Goal: Task Accomplishment & Management: Complete application form

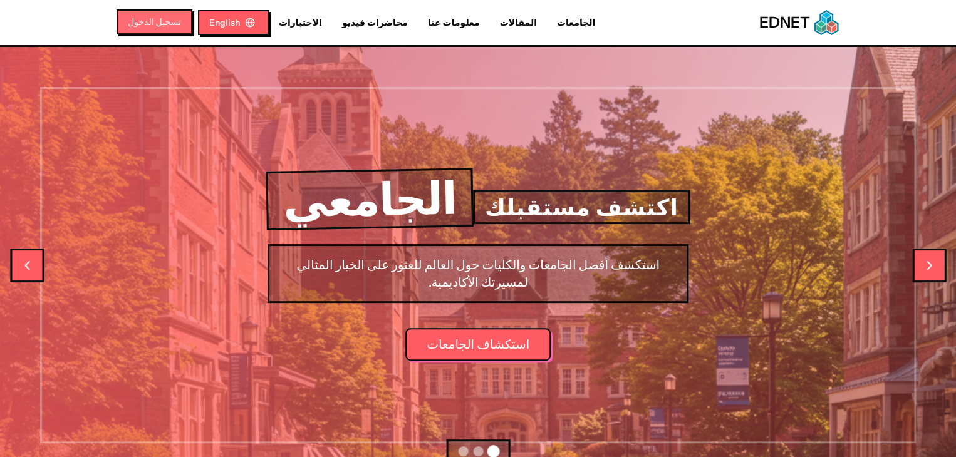
click at [116, 21] on button "تسجيل الدخول" at bounding box center [154, 21] width 76 height 25
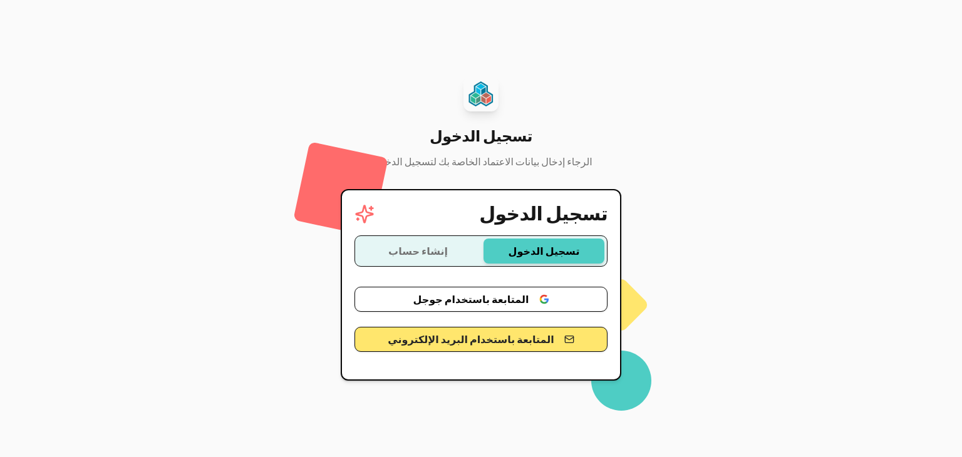
click at [457, 305] on button "المتابعة باستخدام جوجل" at bounding box center [480, 299] width 253 height 25
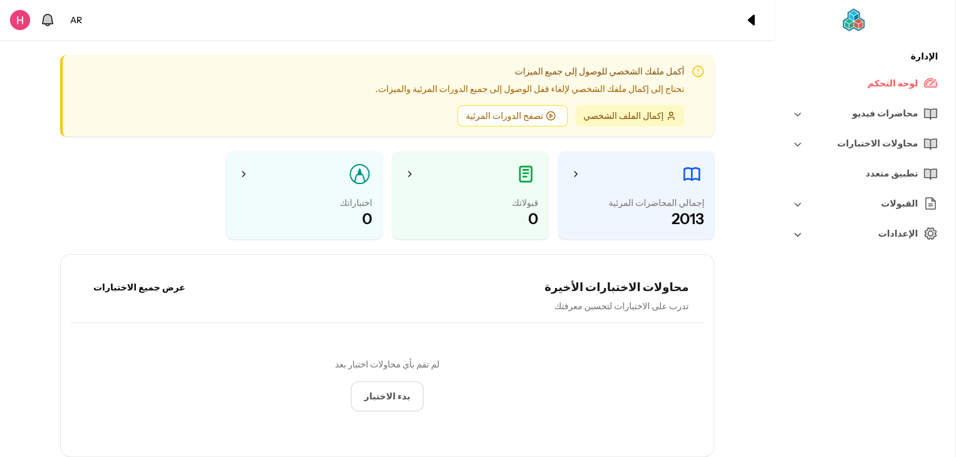
click at [844, 108] on div "محاضرات فيديو" at bounding box center [864, 113] width 161 height 30
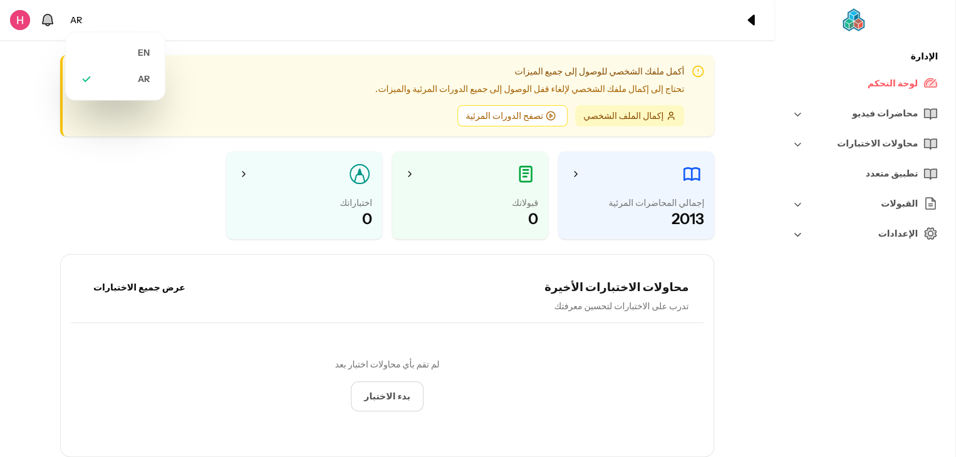
click at [75, 26] on div "AR" at bounding box center [76, 20] width 22 height 23
click at [96, 46] on li "EN" at bounding box center [115, 52] width 84 height 26
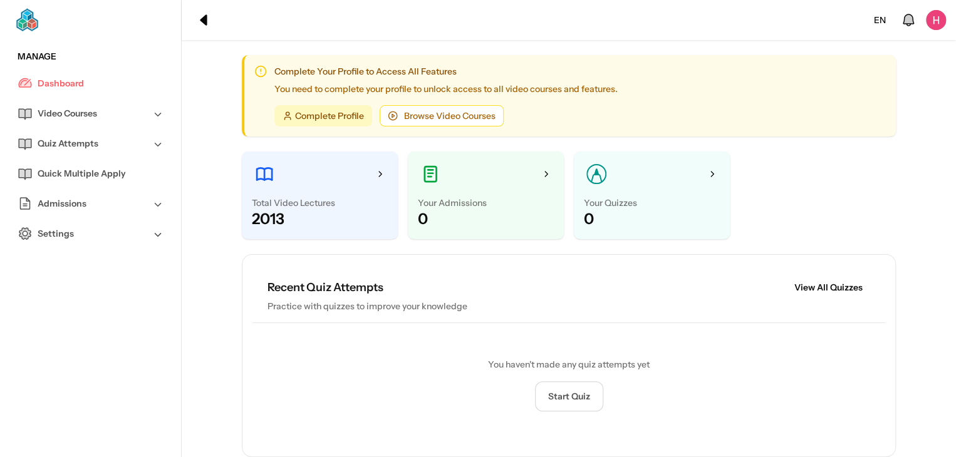
click at [99, 86] on link "Dashboard" at bounding box center [91, 83] width 146 height 30
click at [103, 116] on div "Video Courses" at bounding box center [90, 113] width 161 height 30
click at [108, 153] on link "All Video Courses" at bounding box center [101, 143] width 126 height 30
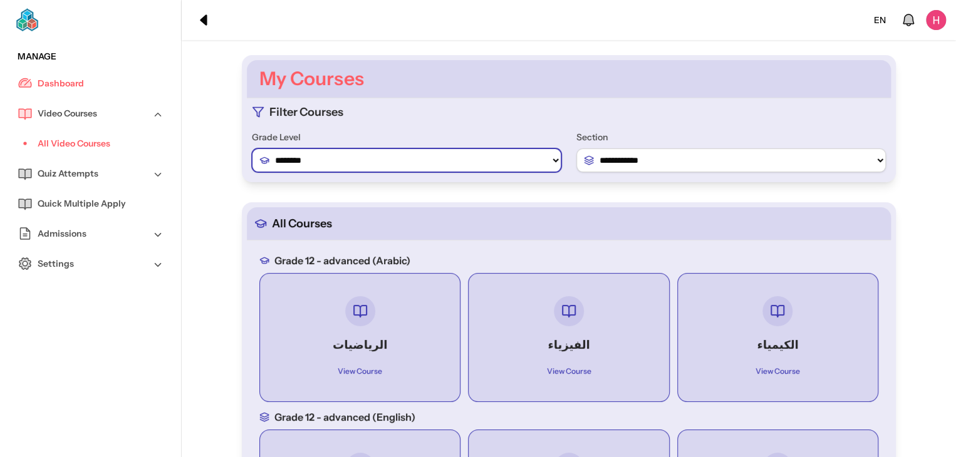
click at [395, 166] on select "******** ******** ********" at bounding box center [406, 160] width 309 height 24
select select "*"
click at [262, 148] on select "******** ******** ********" at bounding box center [406, 160] width 309 height 24
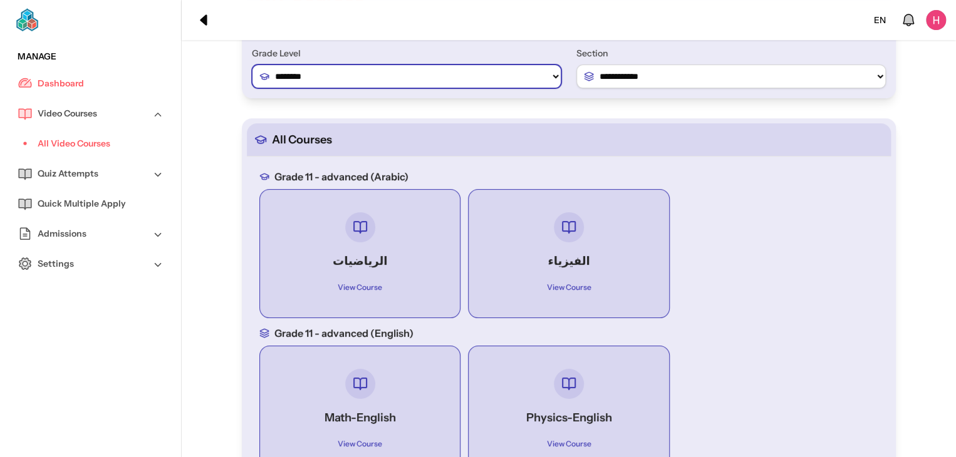
scroll to position [85, 0]
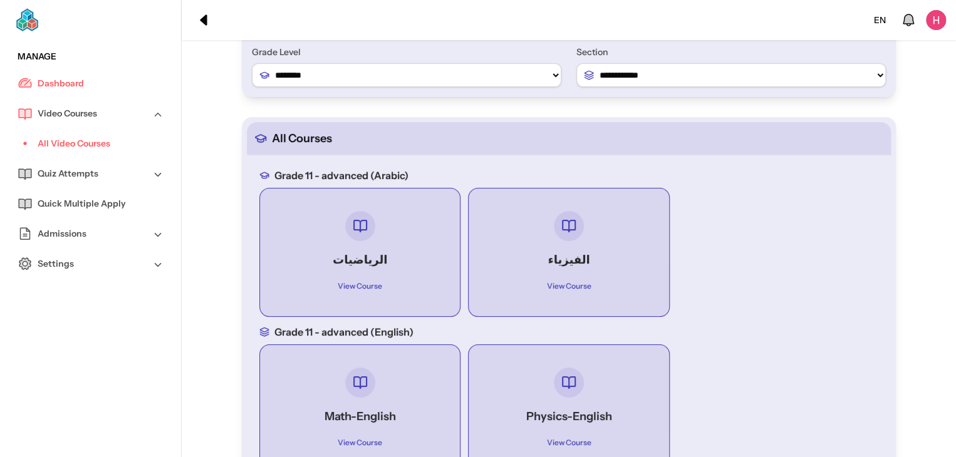
click at [386, 247] on div "الرياضيات View Course" at bounding box center [360, 253] width 180 height 108
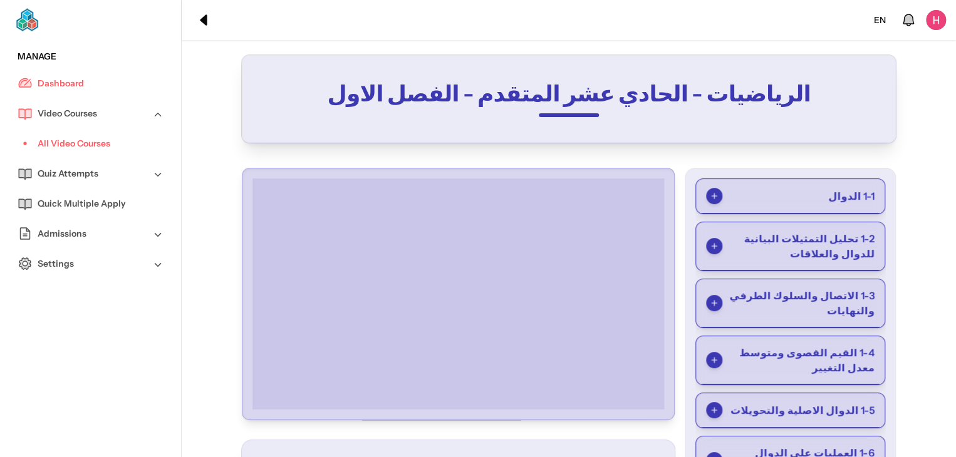
scroll to position [56, 0]
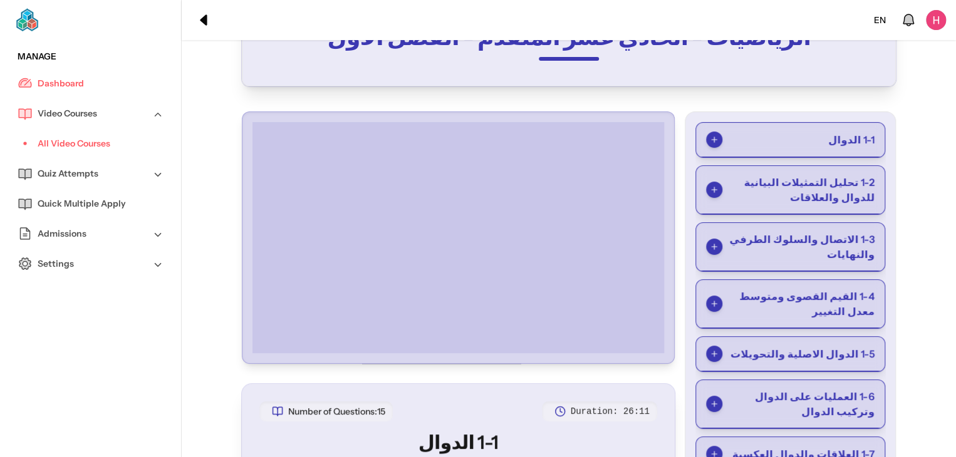
click at [834, 316] on span "1-4 القيم القصوى ومتوسط معدل التغيير" at bounding box center [798, 304] width 152 height 30
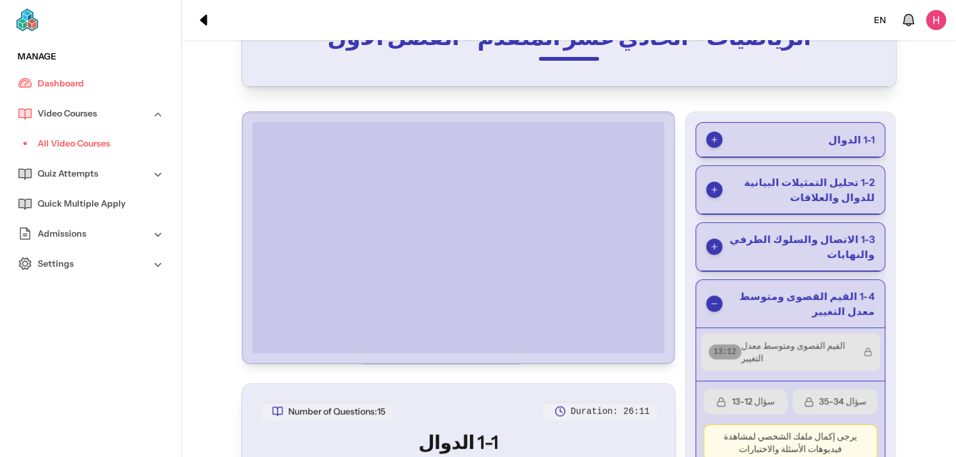
click at [746, 344] on span "القيم القصوى ومتوسط معدل التغيير" at bounding box center [797, 351] width 112 height 25
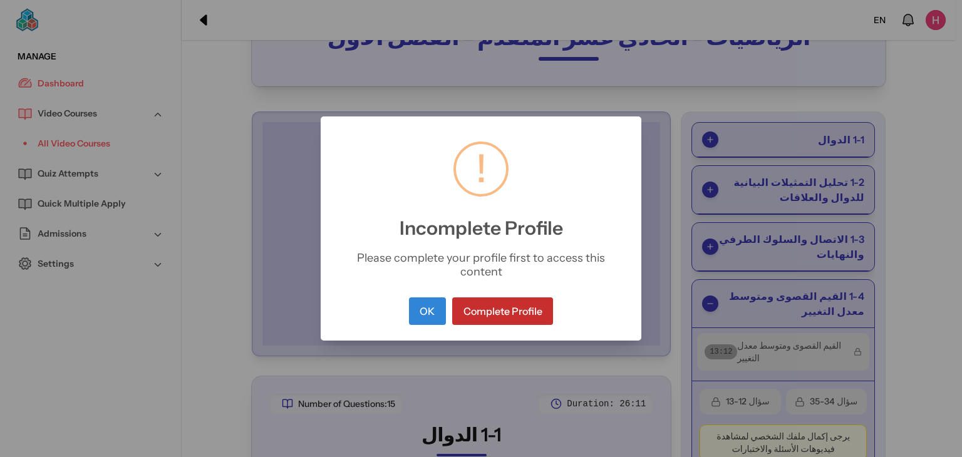
click at [474, 299] on button "Complete Profile" at bounding box center [502, 311] width 101 height 28
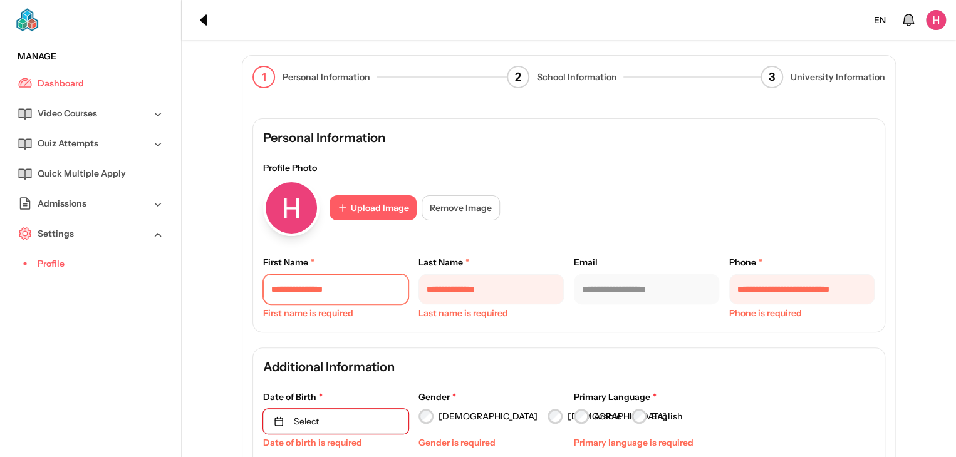
click at [377, 288] on input "text" at bounding box center [335, 289] width 145 height 30
type input "******"
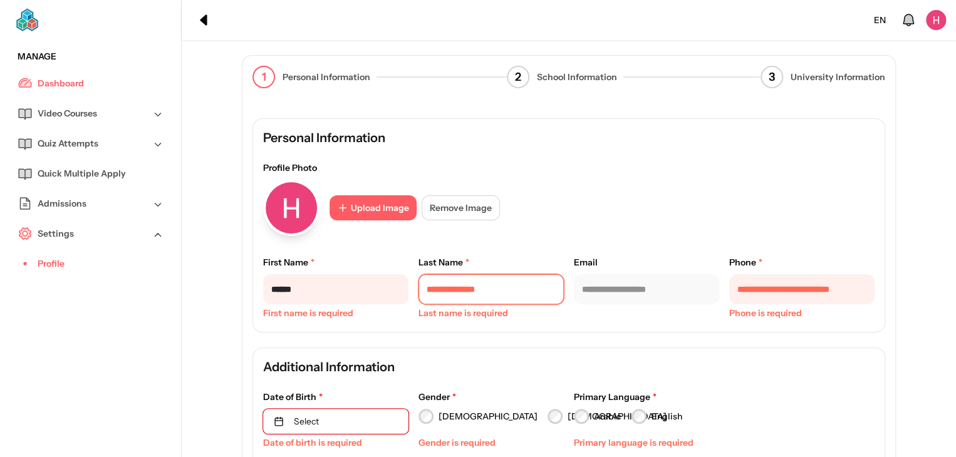
type input "********"
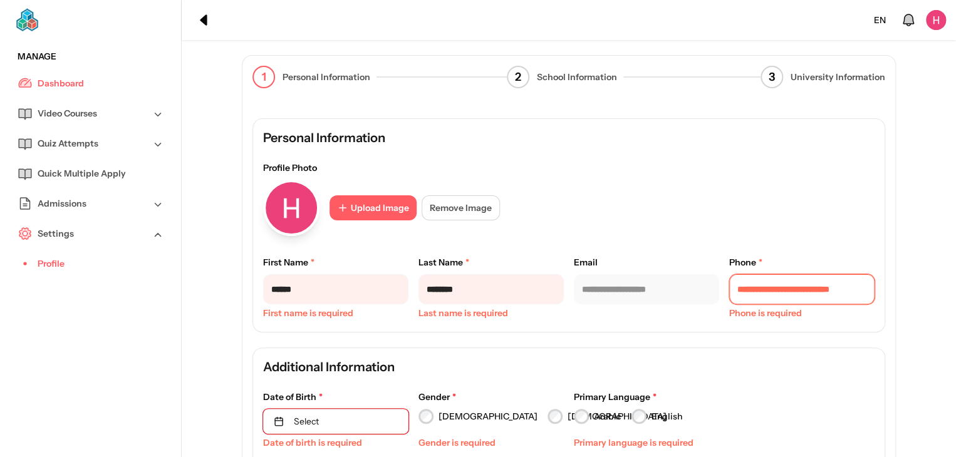
type input "**********"
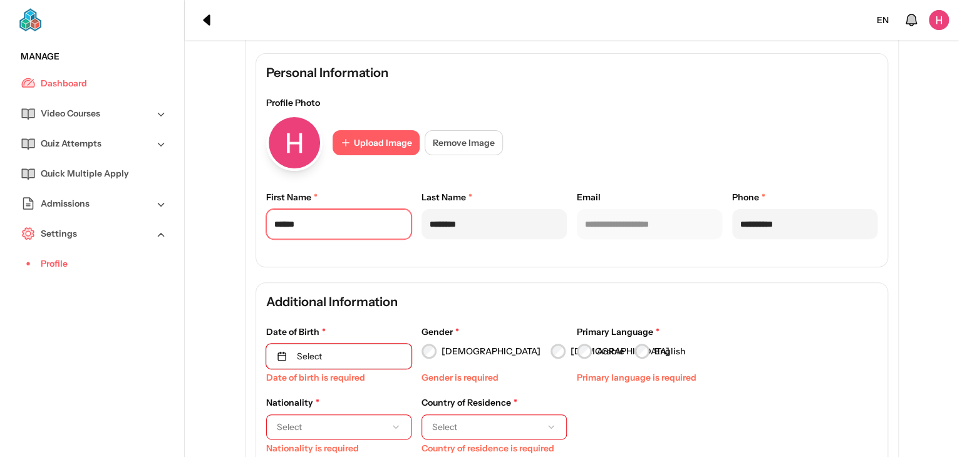
scroll to position [67, 0]
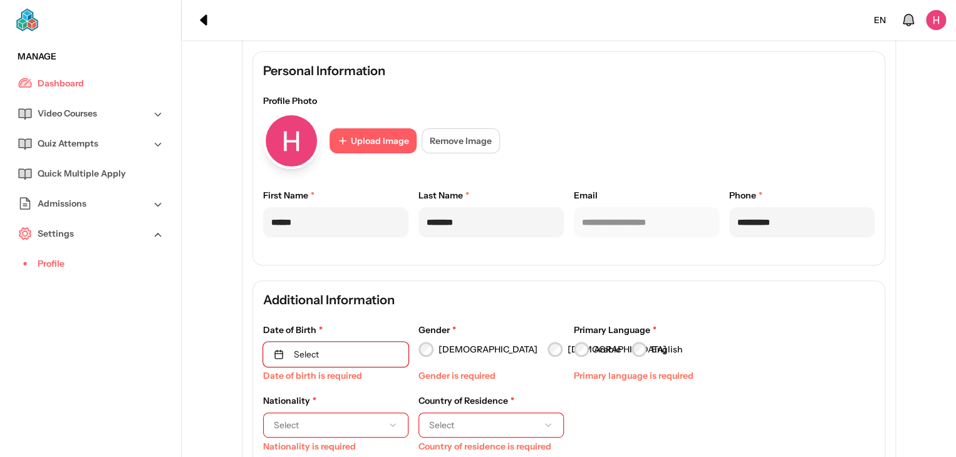
click at [381, 350] on button "Select" at bounding box center [335, 354] width 145 height 25
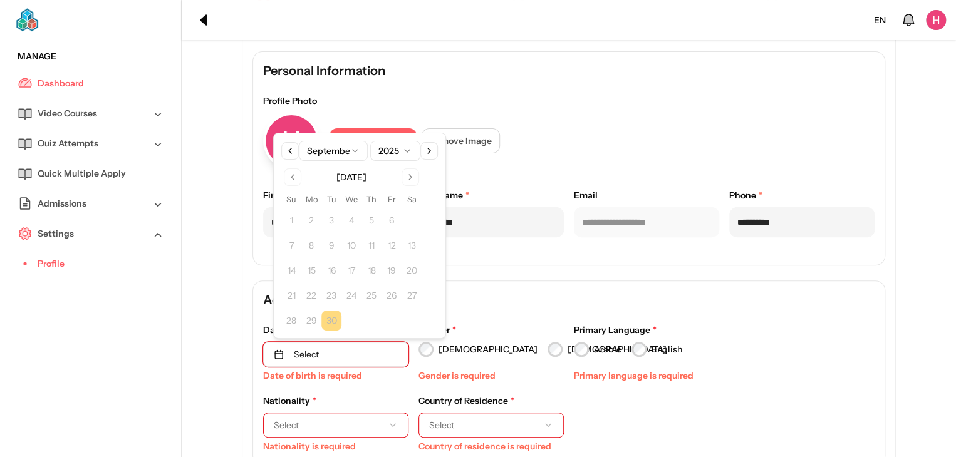
click at [284, 153] on button at bounding box center [290, 151] width 18 height 18
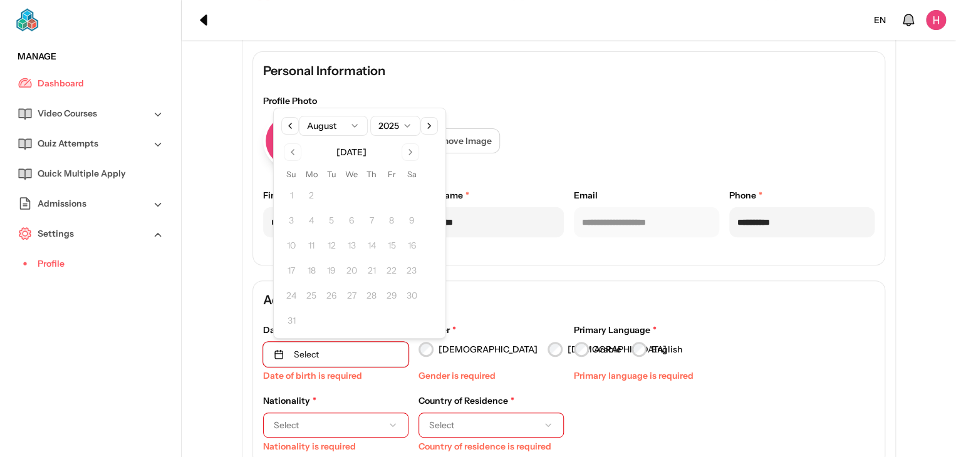
click at [403, 123] on html "**********" at bounding box center [478, 261] width 956 height 657
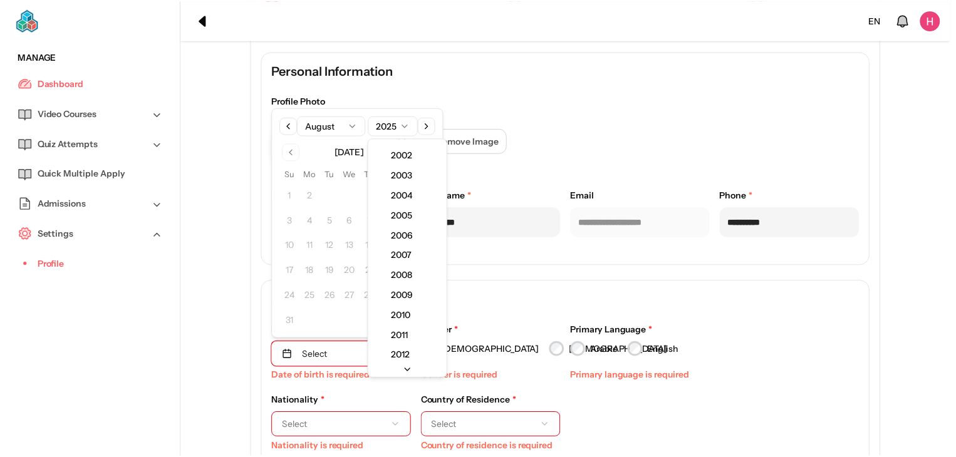
scroll to position [0, 0]
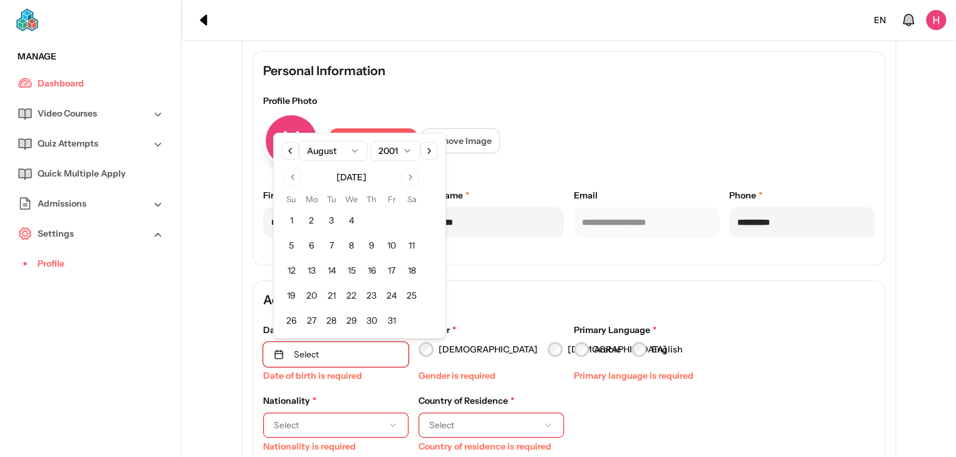
click at [404, 173] on button "Go to next month" at bounding box center [410, 177] width 18 height 18
click at [333, 151] on html "**********" at bounding box center [478, 261] width 956 height 657
click at [411, 293] on button "26" at bounding box center [411, 296] width 20 height 20
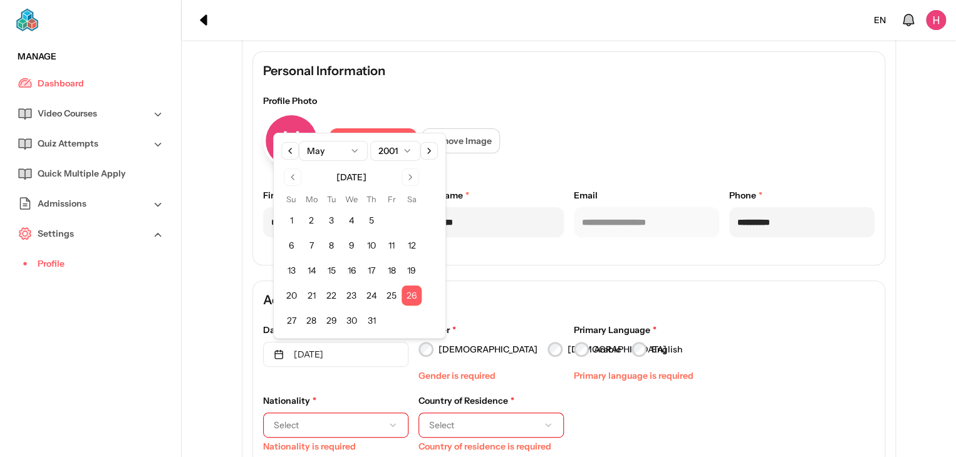
click at [468, 292] on h4 "Additional Information" at bounding box center [568, 300] width 611 height 18
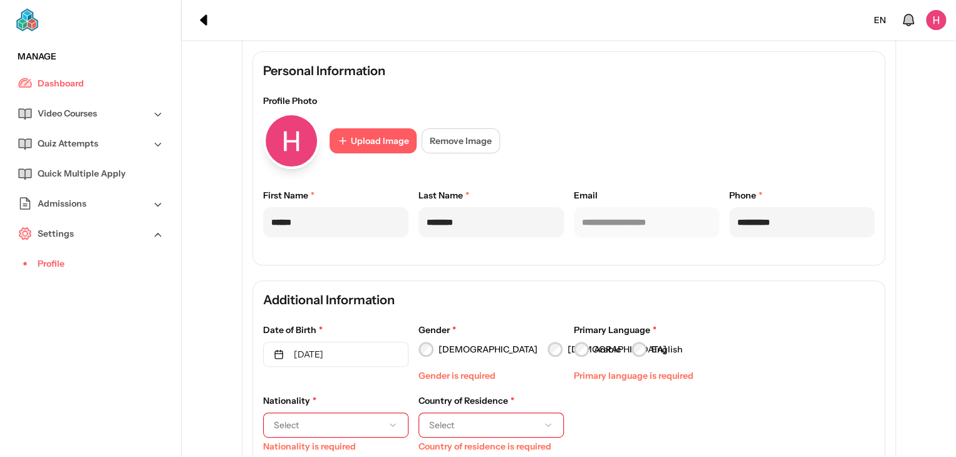
click at [422, 358] on div "Date of Birth * May 26th, 2001 Gender * Male Female Gender is required Primary …" at bounding box center [568, 354] width 611 height 61
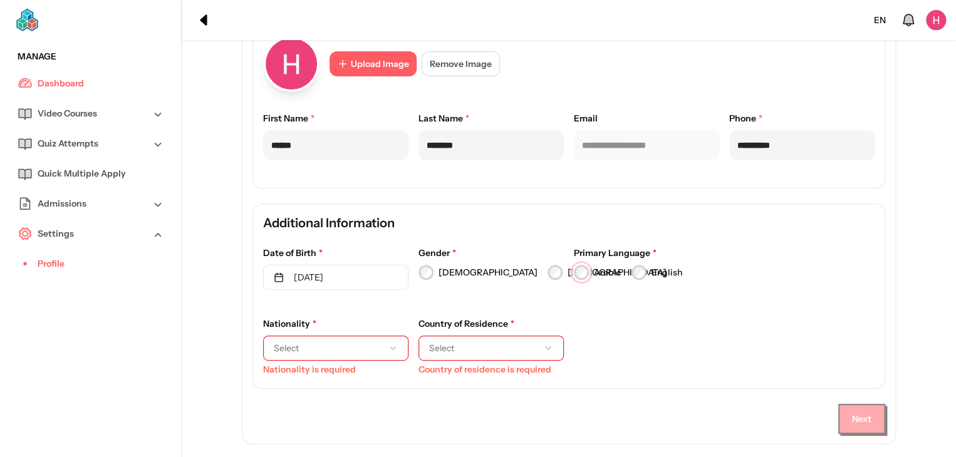
scroll to position [145, 0]
click at [467, 337] on button "Select" at bounding box center [490, 346] width 145 height 25
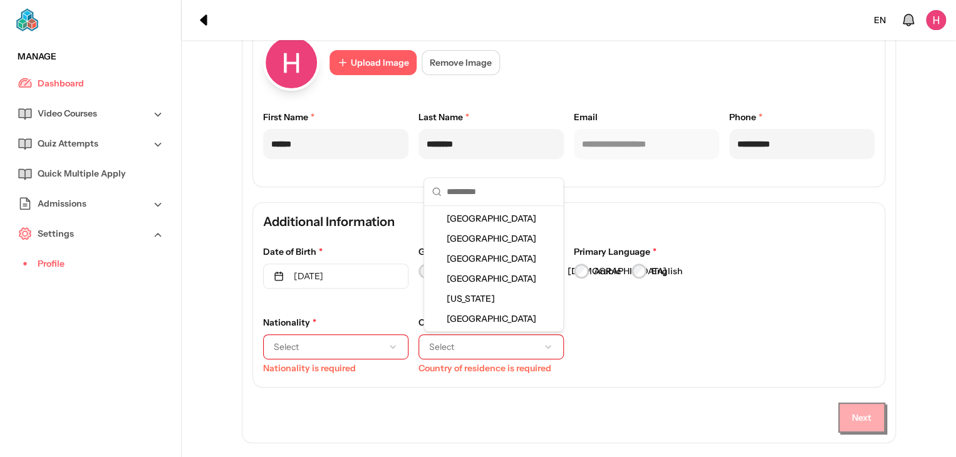
click at [482, 222] on span "United Arab Emirates" at bounding box center [494, 218] width 95 height 13
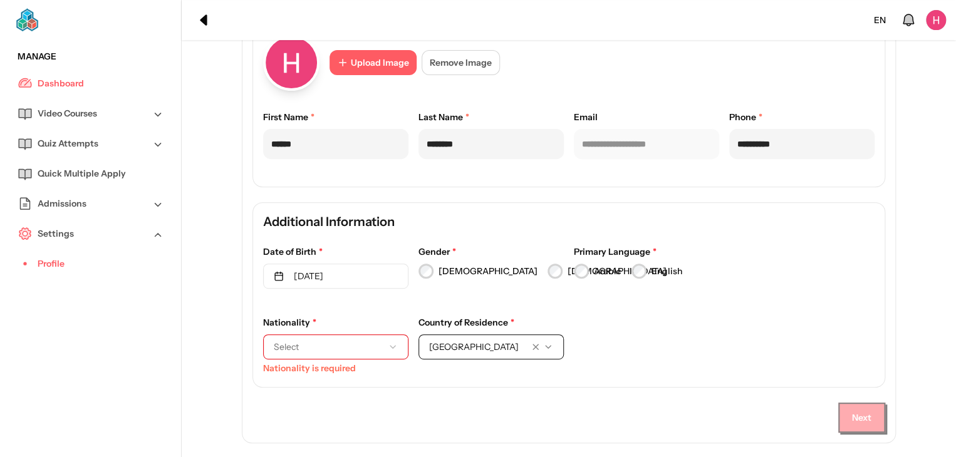
click at [364, 354] on button "Select" at bounding box center [335, 346] width 145 height 25
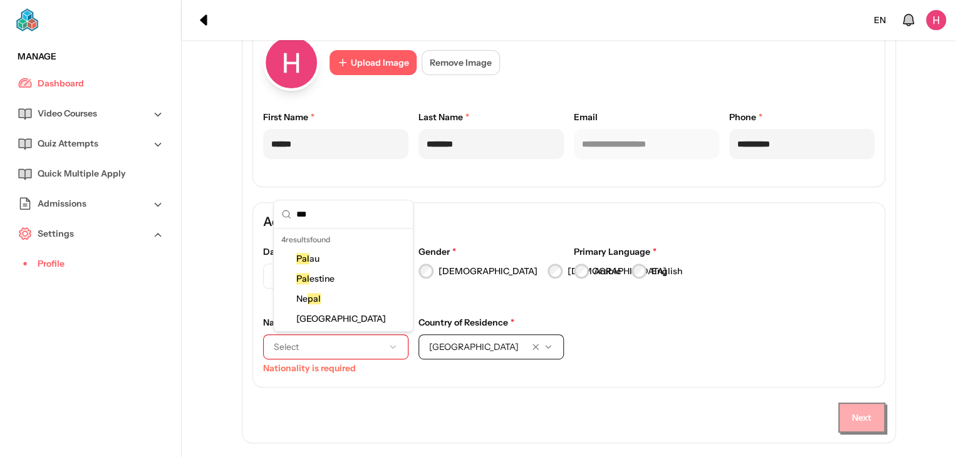
type input "***"
click at [326, 279] on span "Pal estine" at bounding box center [317, 278] width 43 height 13
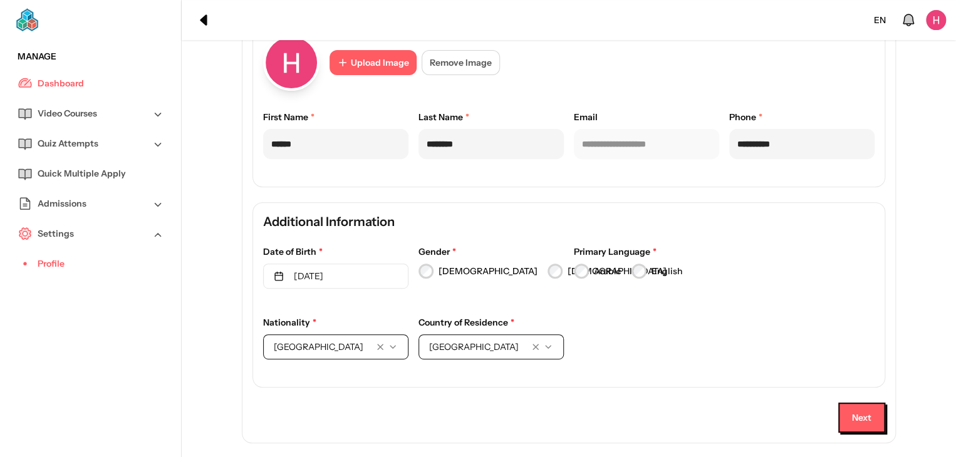
scroll to position [186, 0]
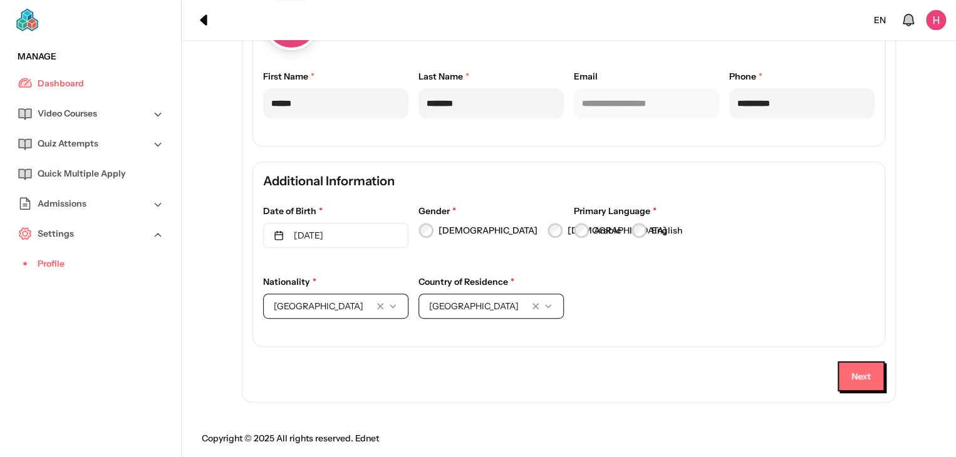
click at [845, 371] on button "Next" at bounding box center [860, 376] width 47 height 30
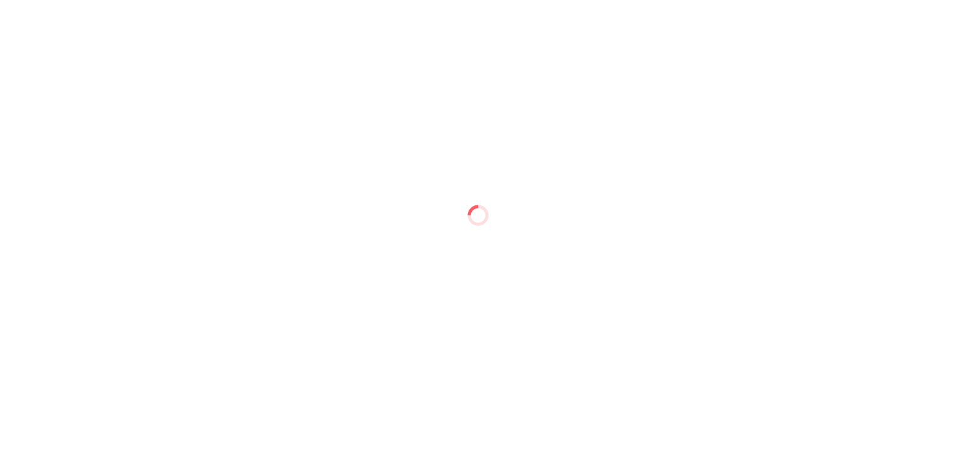
scroll to position [0, 0]
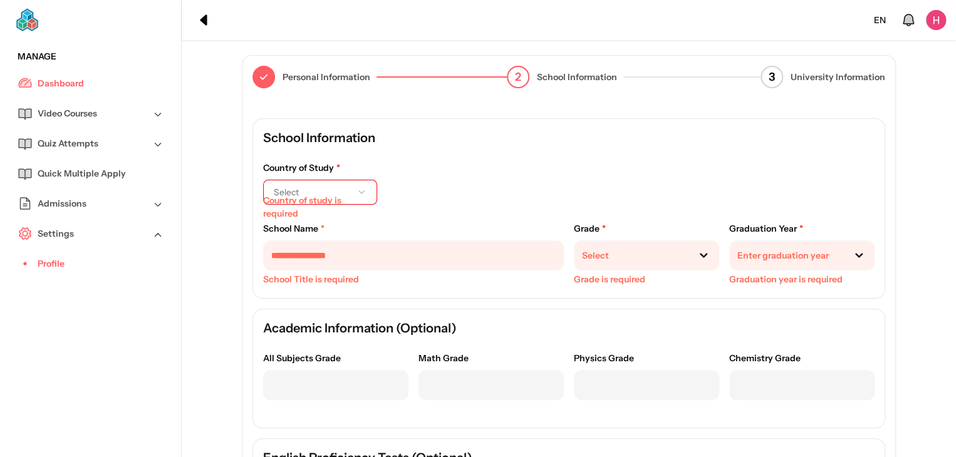
click at [336, 184] on button "Select" at bounding box center [320, 192] width 114 height 25
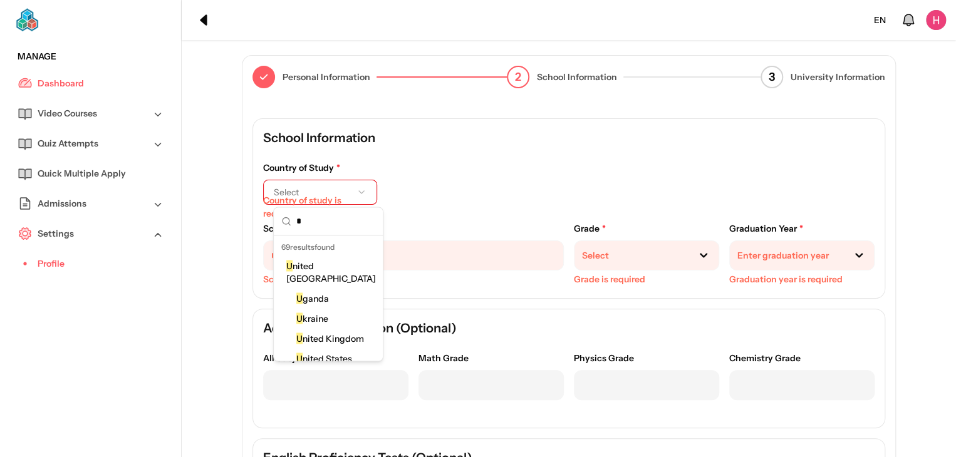
type input "*"
click at [322, 272] on span "U nited Arab Emirates" at bounding box center [333, 271] width 95 height 25
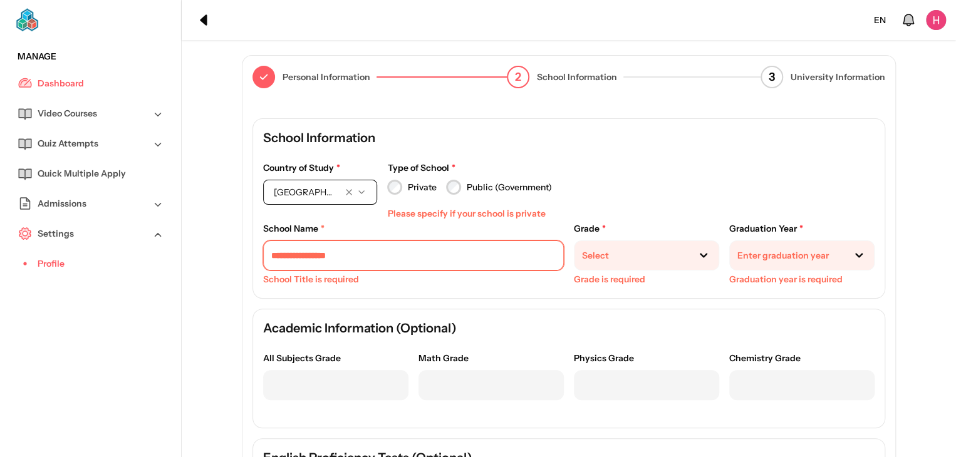
click at [350, 242] on input "text" at bounding box center [413, 255] width 301 height 30
type input "**********"
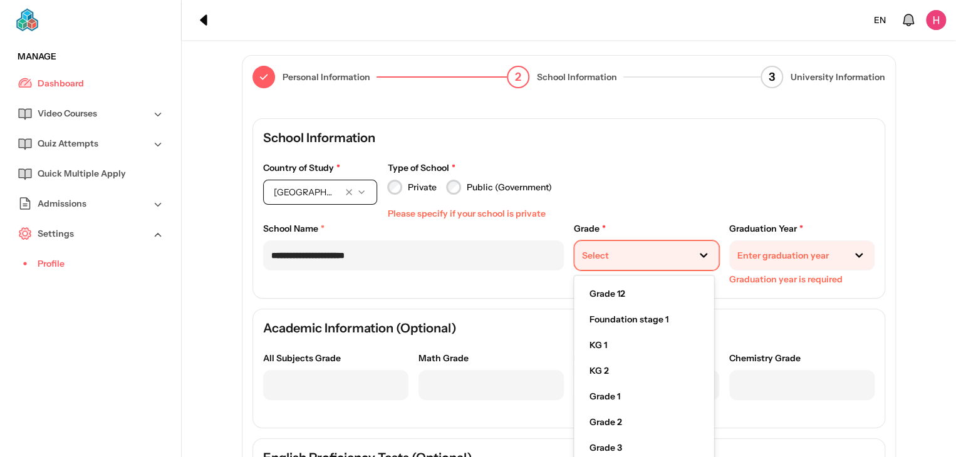
click at [669, 258] on div "Select" at bounding box center [631, 255] width 114 height 23
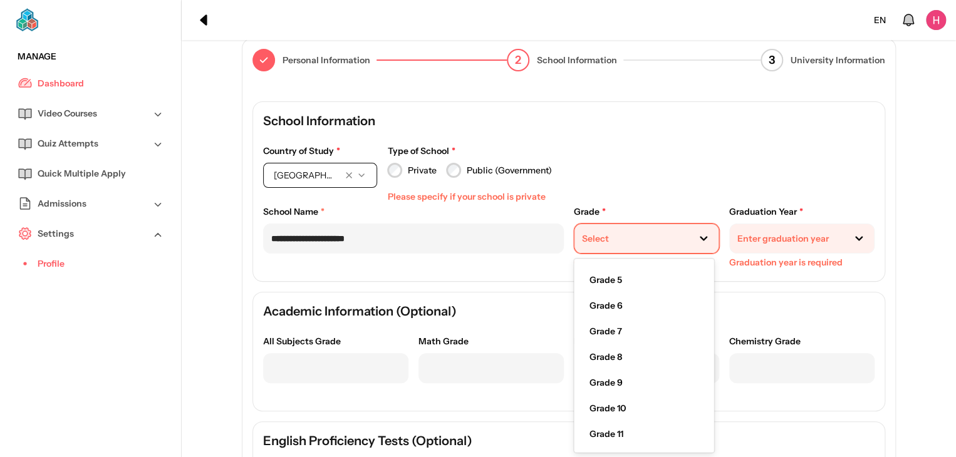
scroll to position [202, 0]
click at [612, 439] on span "Grade 11" at bounding box center [606, 434] width 34 height 13
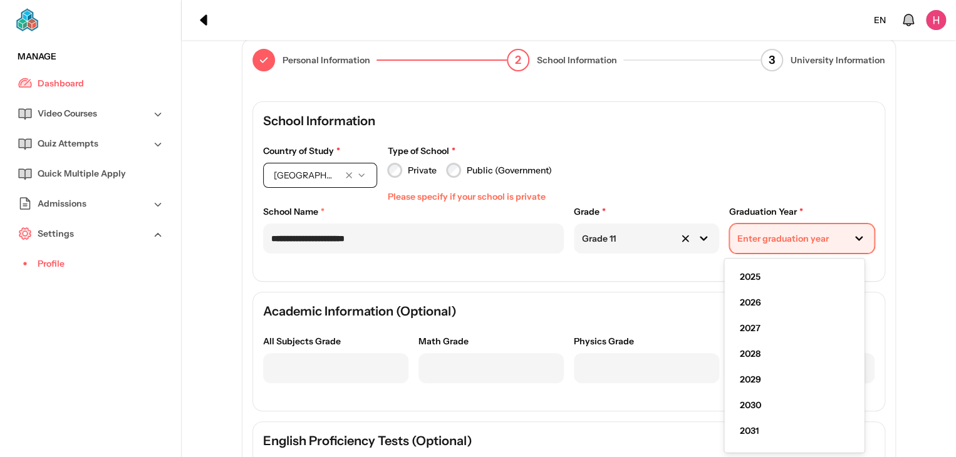
click at [768, 240] on div at bounding box center [786, 238] width 99 height 13
click at [771, 310] on div "2026" at bounding box center [794, 303] width 129 height 26
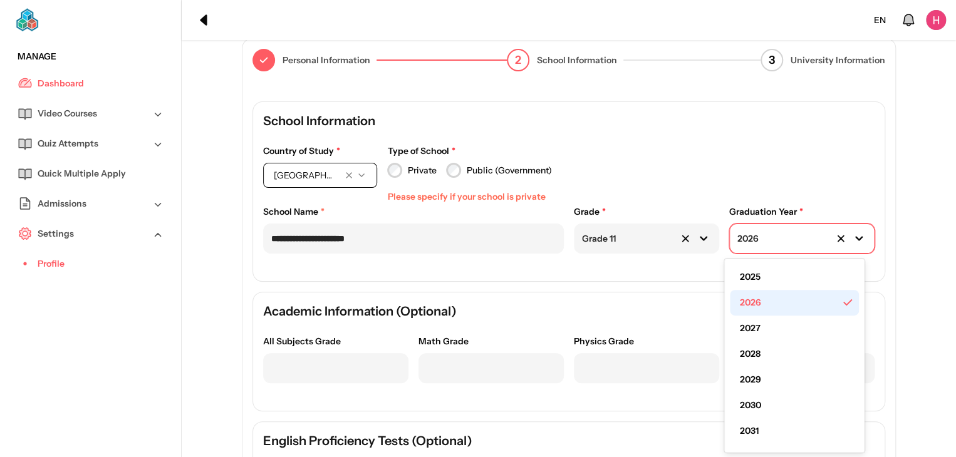
click at [775, 231] on div "2026" at bounding box center [776, 238] width 93 height 23
click at [758, 338] on div "2027" at bounding box center [794, 329] width 129 height 26
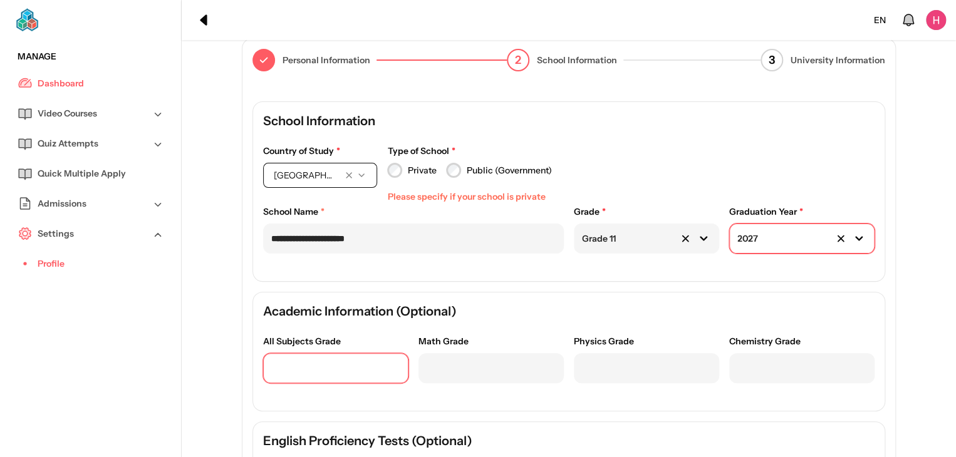
click at [336, 368] on input "number" at bounding box center [335, 368] width 145 height 30
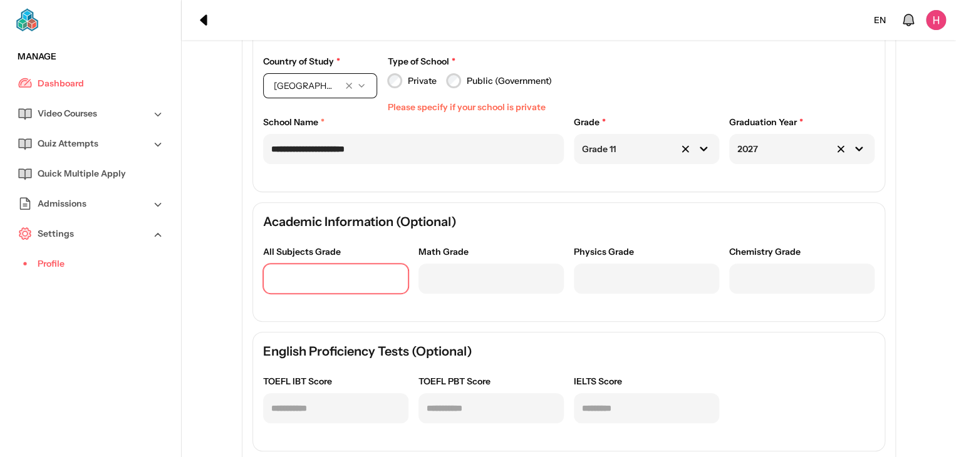
scroll to position [107, 0]
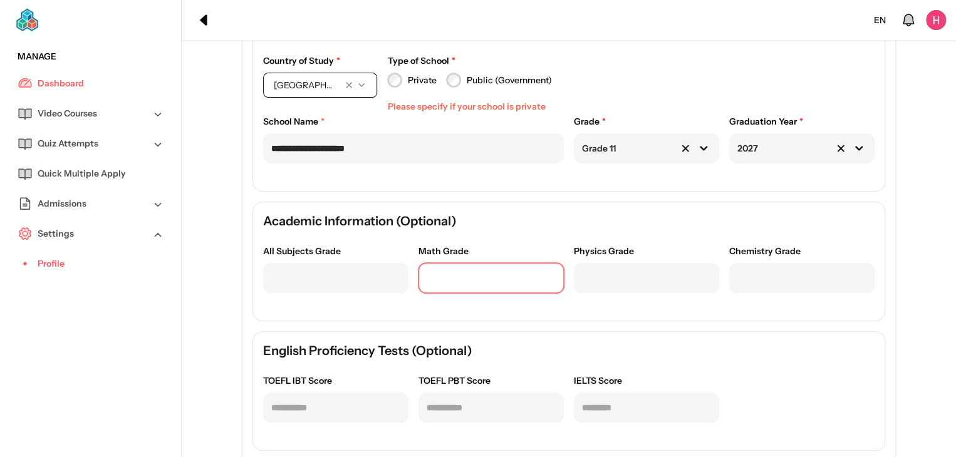
click at [462, 273] on input "number" at bounding box center [490, 278] width 145 height 30
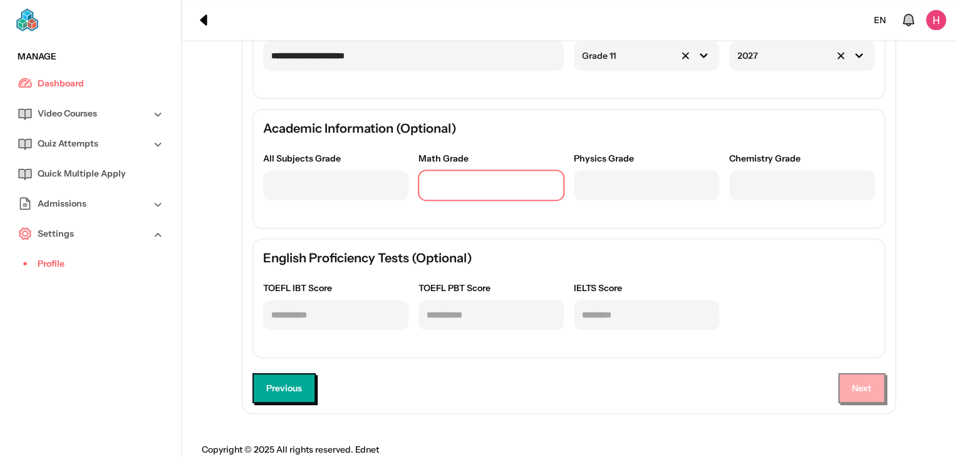
scroll to position [210, 0]
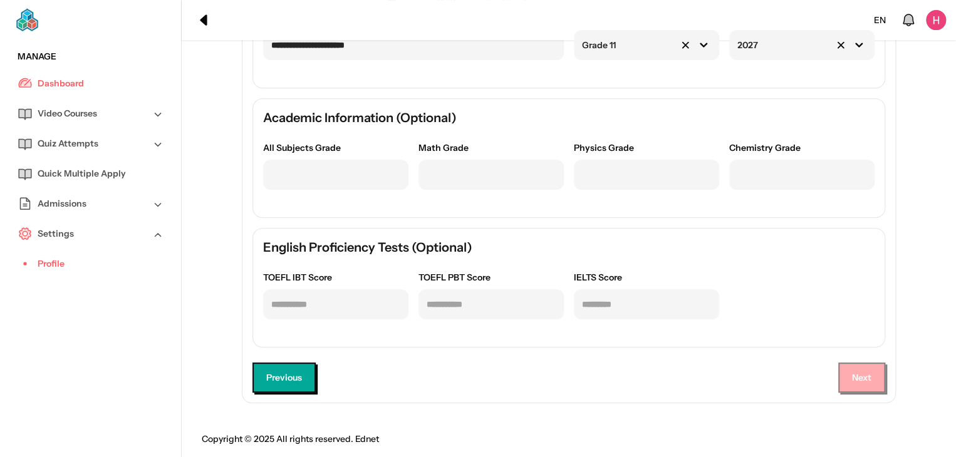
click at [386, 332] on div "TOEFL IBT Score TOEFL PBT Score IELTS Score" at bounding box center [568, 304] width 611 height 66
click at [851, 376] on button "Next" at bounding box center [860, 377] width 47 height 30
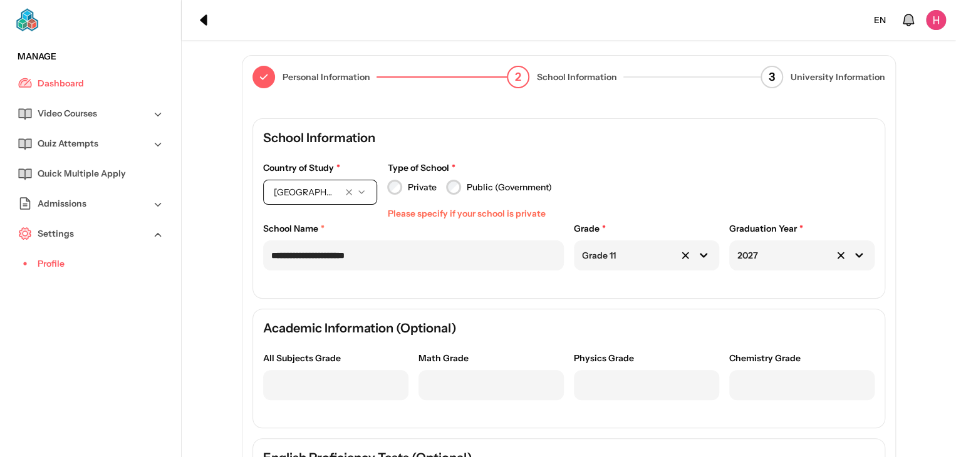
click at [410, 188] on div "Private" at bounding box center [411, 187] width 49 height 15
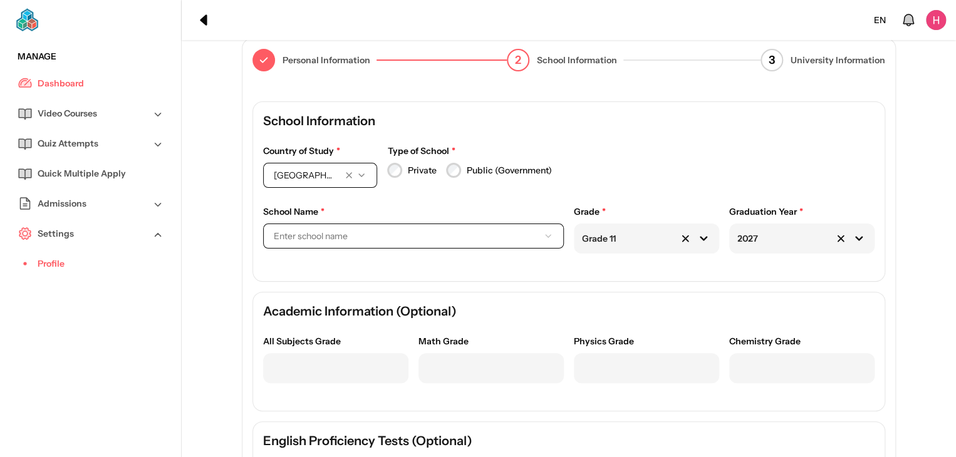
click at [431, 230] on span "Enter school name" at bounding box center [403, 236] width 259 height 13
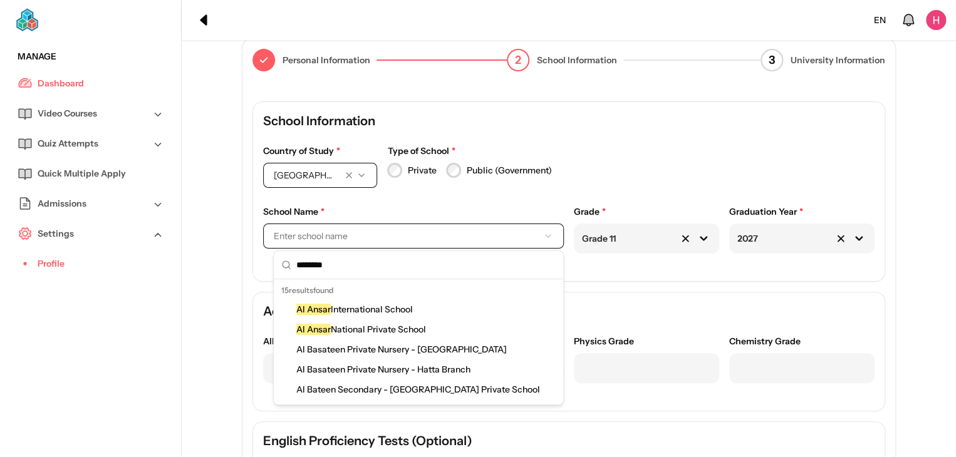
type input "********"
click at [361, 329] on span "Al Ansar National Private School" at bounding box center [363, 329] width 135 height 13
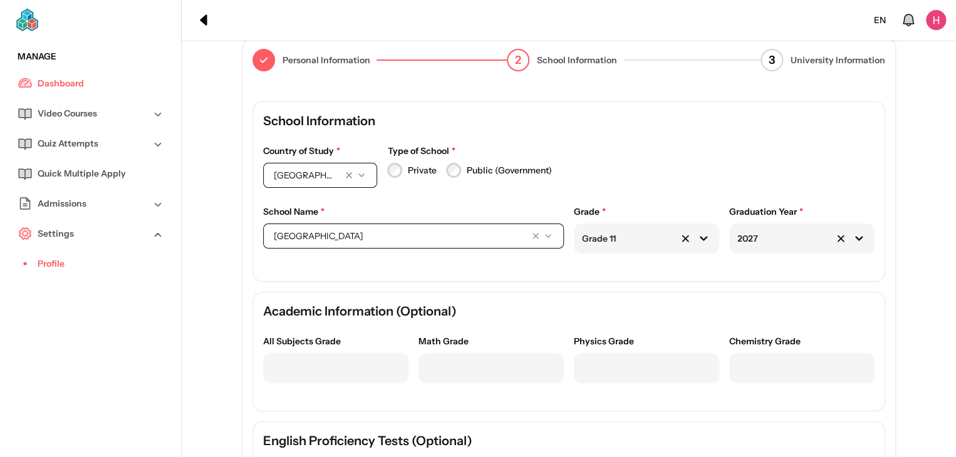
scroll to position [210, 0]
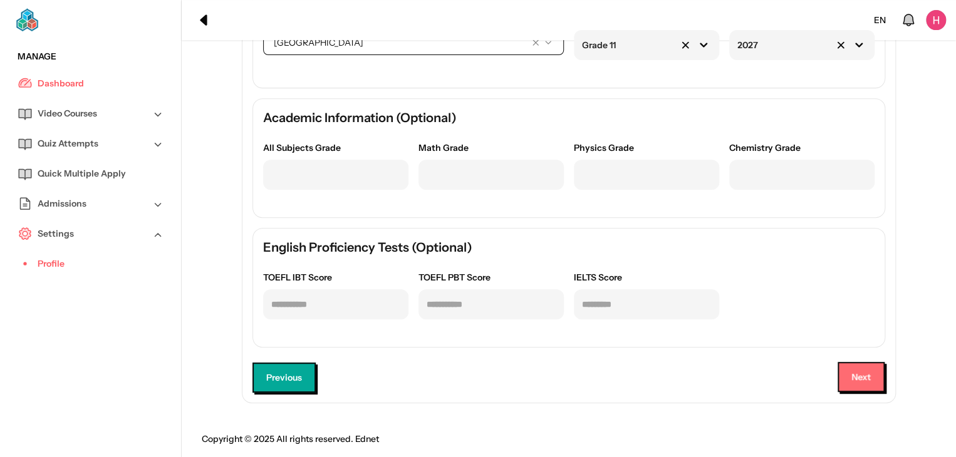
click at [847, 371] on button "Next" at bounding box center [860, 377] width 47 height 30
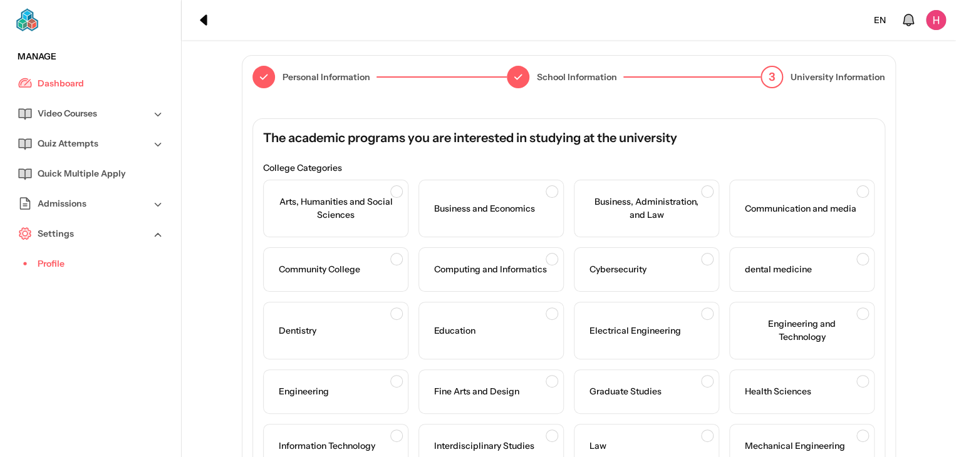
scroll to position [335, 0]
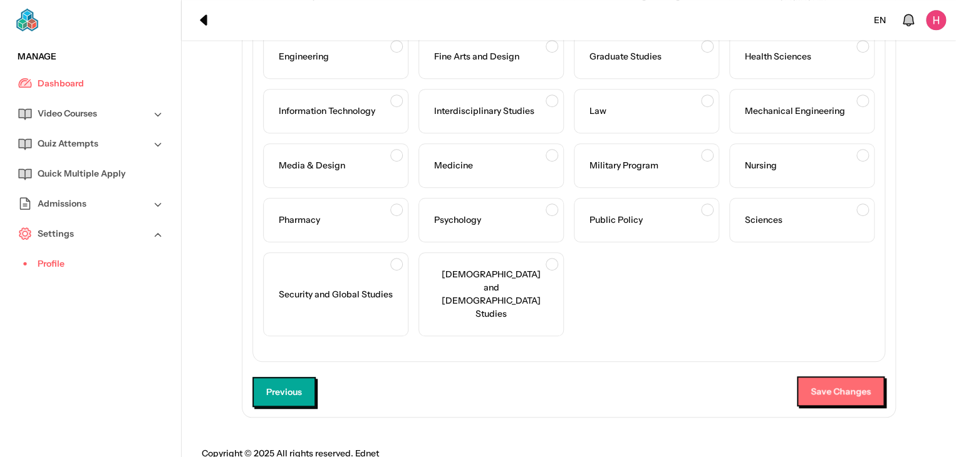
click at [812, 380] on button "Save Changes" at bounding box center [841, 391] width 88 height 30
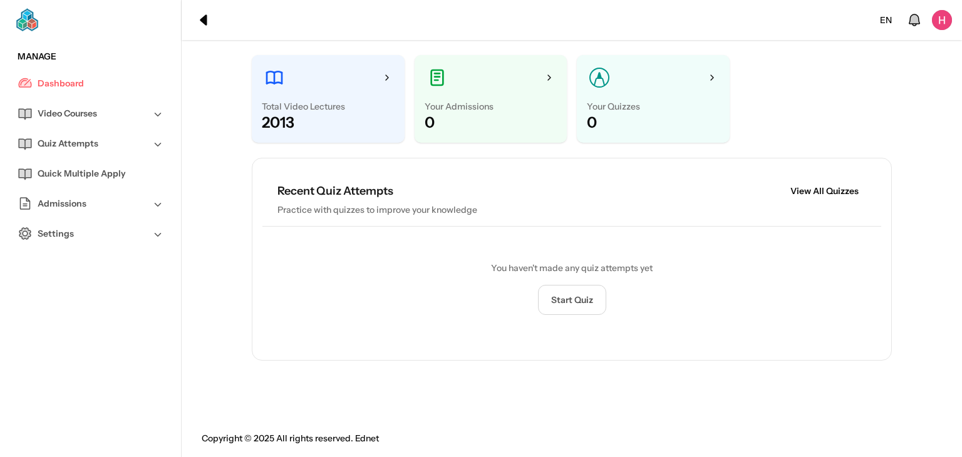
click at [130, 106] on div "Video Courses" at bounding box center [90, 113] width 161 height 30
click at [126, 153] on link "All Video Courses" at bounding box center [101, 143] width 126 height 30
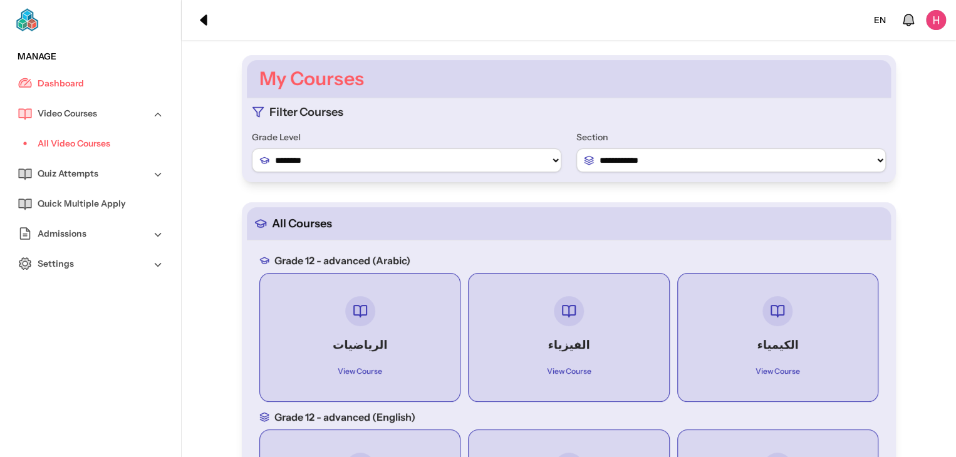
drag, startPoint x: 449, startPoint y: 135, endPoint x: 456, endPoint y: 162, distance: 27.8
click at [452, 143] on label "Grade Level" at bounding box center [406, 137] width 309 height 13
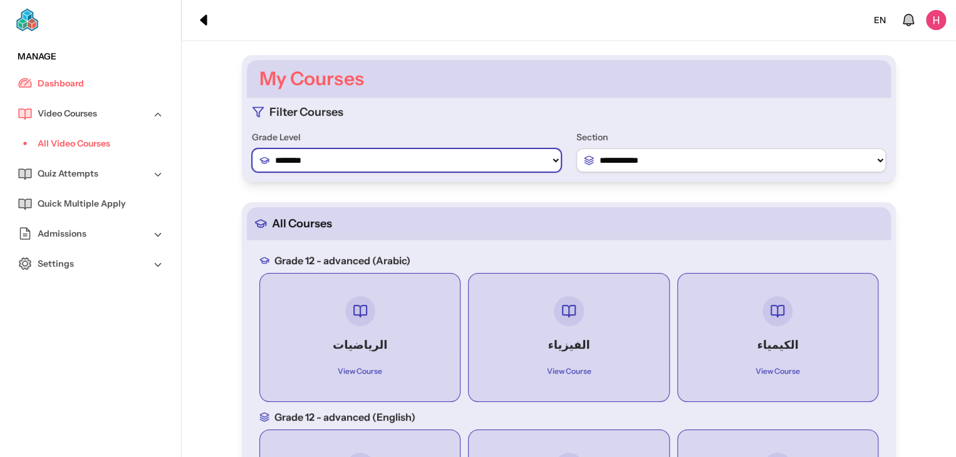
click at [457, 163] on select "******** ******** ********" at bounding box center [406, 160] width 309 height 24
select select "*"
click at [262, 148] on select "******** ******** ********" at bounding box center [406, 160] width 309 height 24
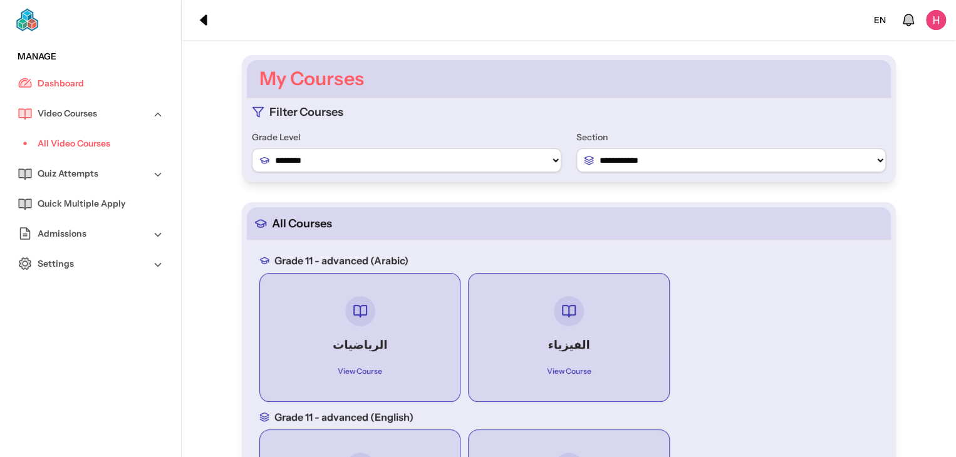
click at [380, 351] on h4 "الرياضيات" at bounding box center [359, 345] width 155 height 18
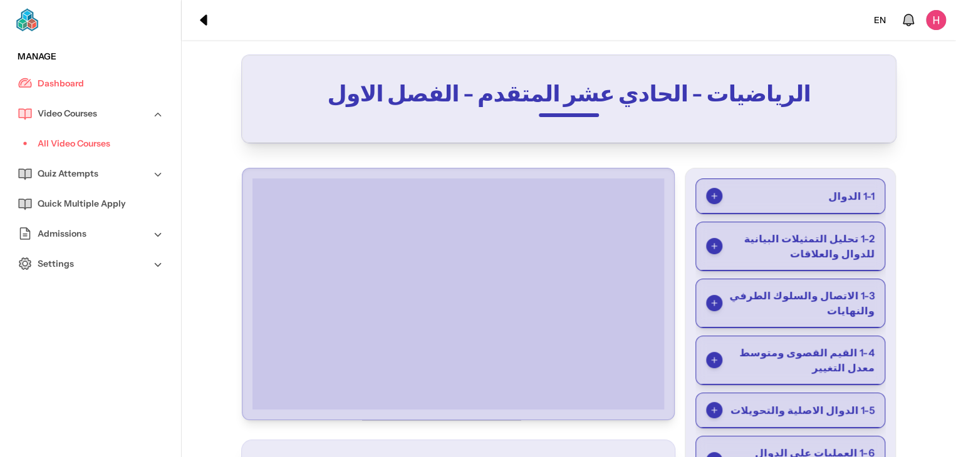
scroll to position [87, 0]
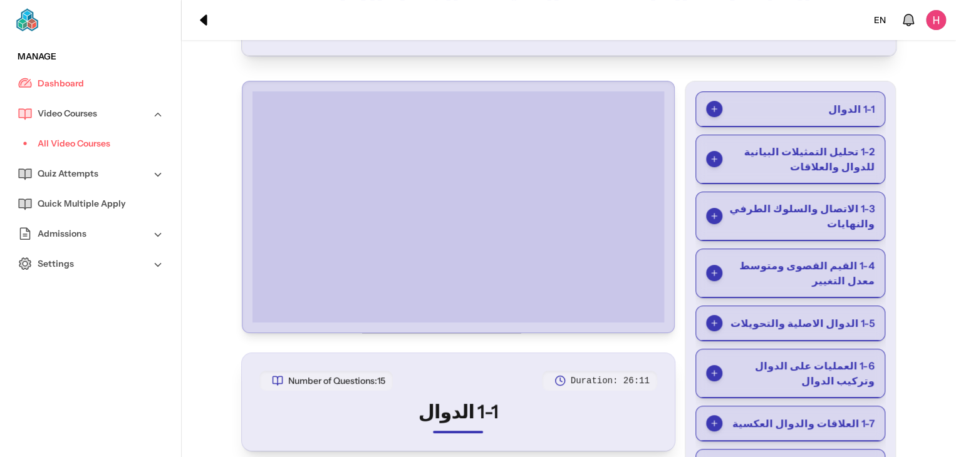
click at [813, 261] on span "1-4 القيم القصوى ومتوسط معدل التغيير" at bounding box center [798, 273] width 152 height 30
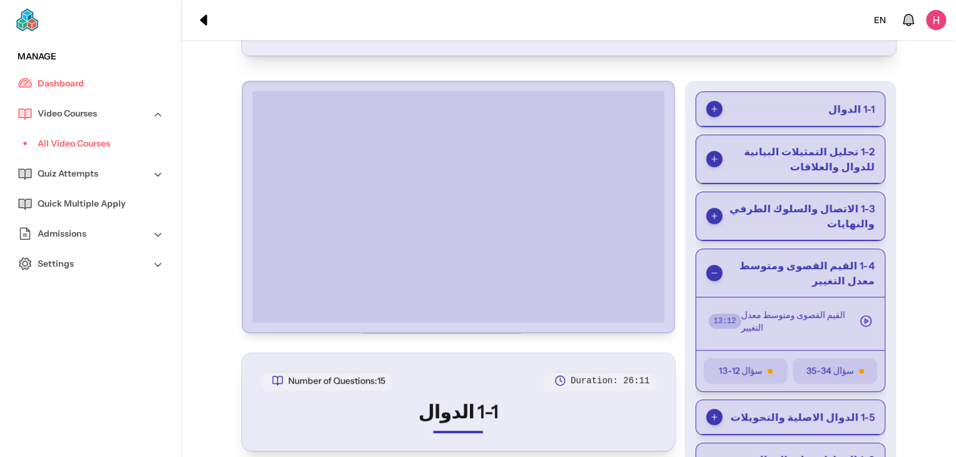
click at [735, 364] on span "سؤال 12-13" at bounding box center [739, 370] width 43 height 13
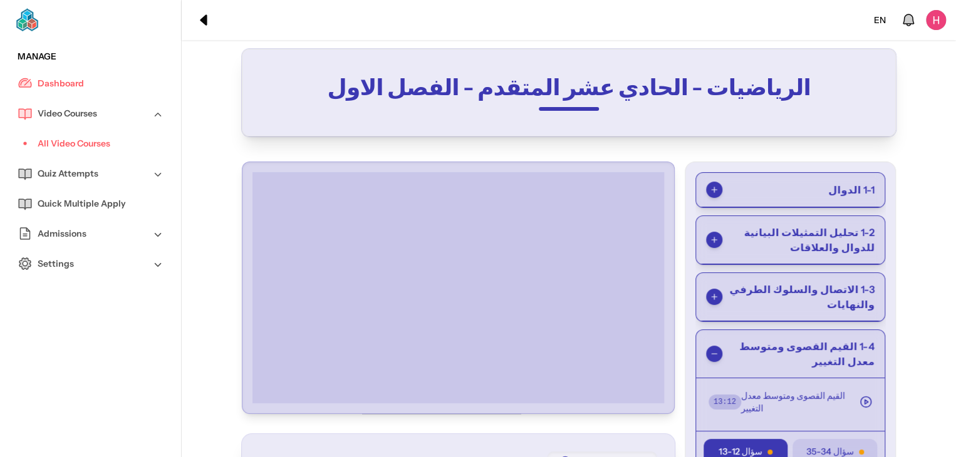
scroll to position [0, 0]
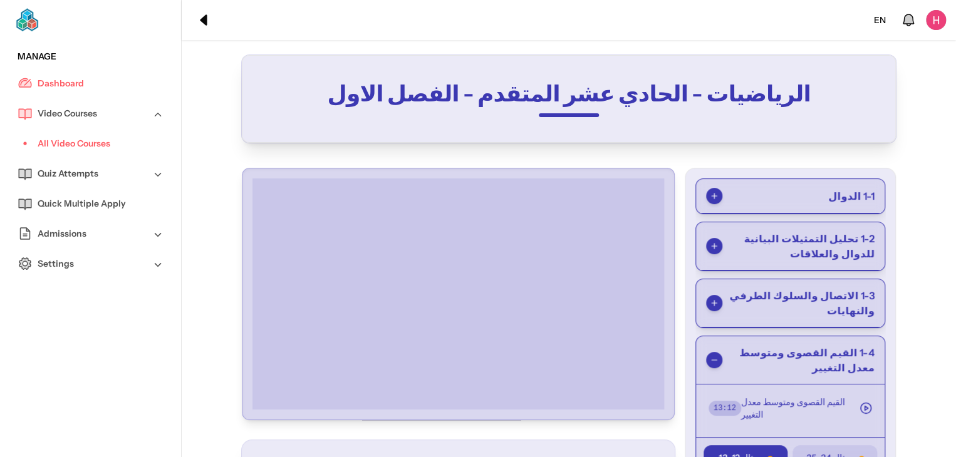
click at [753, 411] on span "القيم القصوى ومتوسط معدل التغيير" at bounding box center [795, 408] width 108 height 25
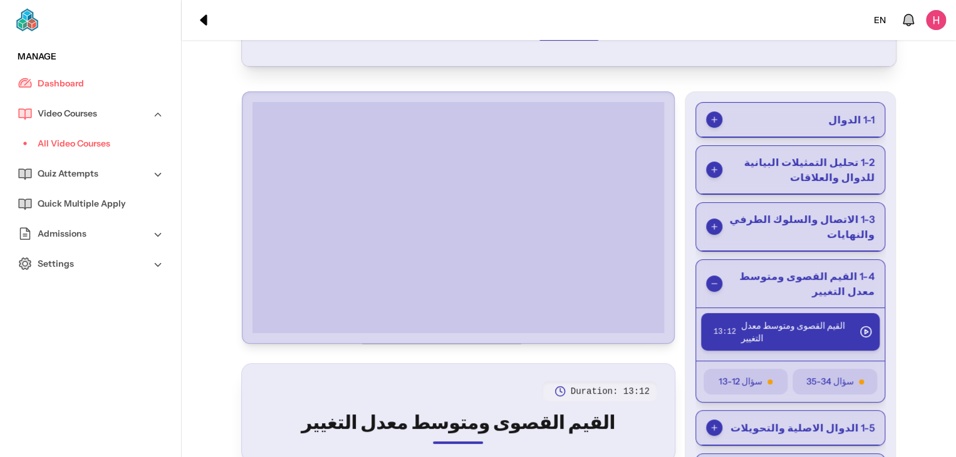
scroll to position [100, 0]
